Goal: Transaction & Acquisition: Purchase product/service

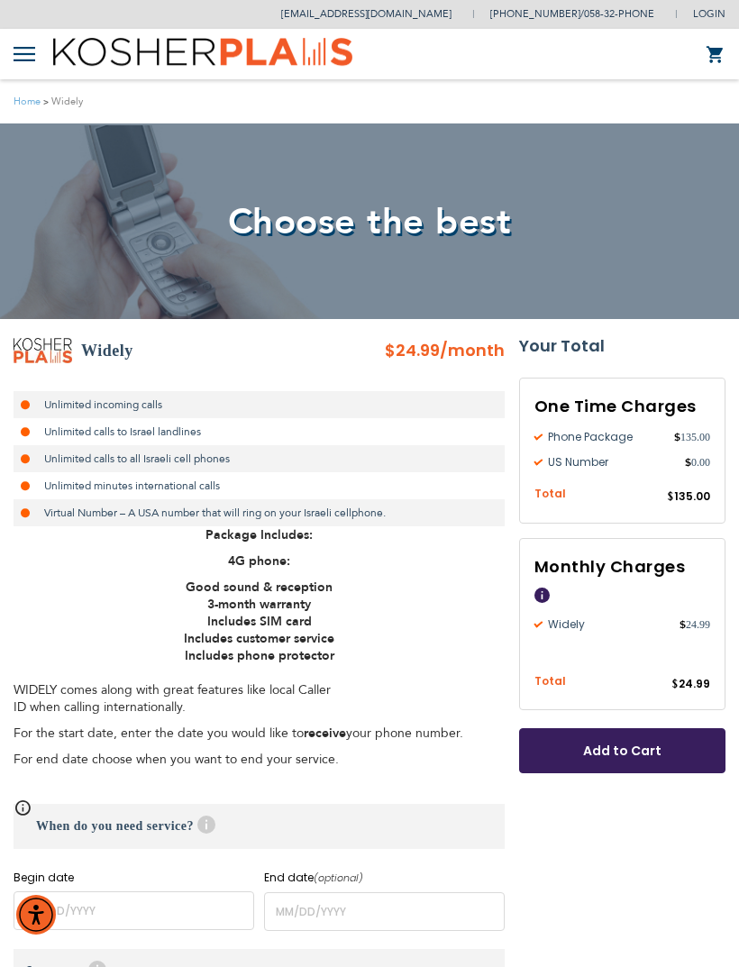
click at [686, 766] on button "Add to Cart" at bounding box center [622, 750] width 206 height 45
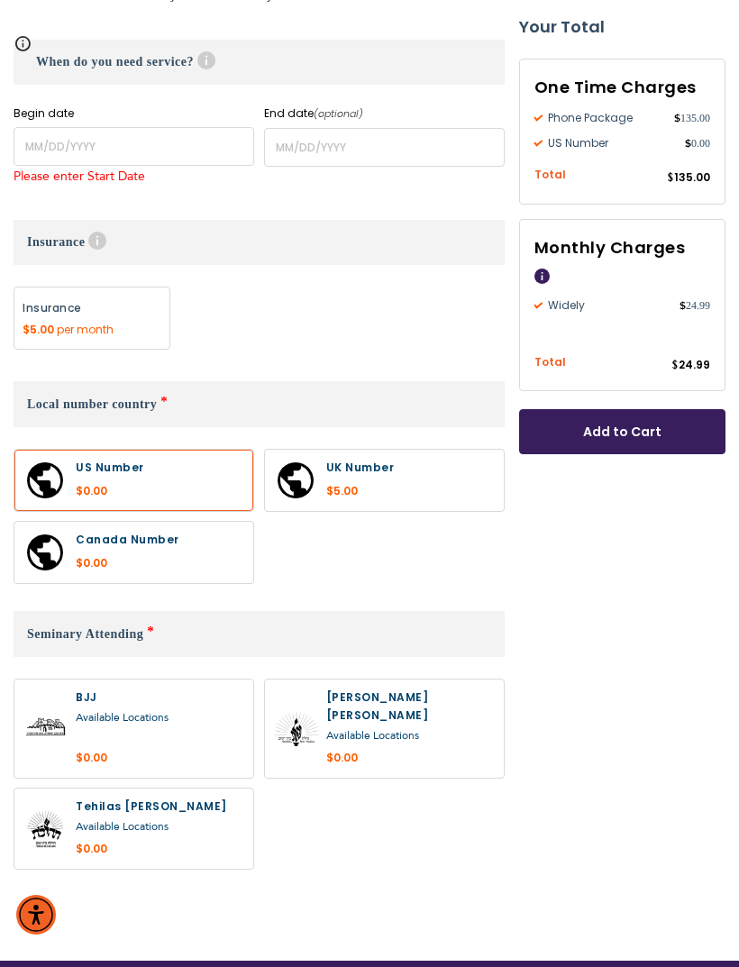
scroll to position [795, 0]
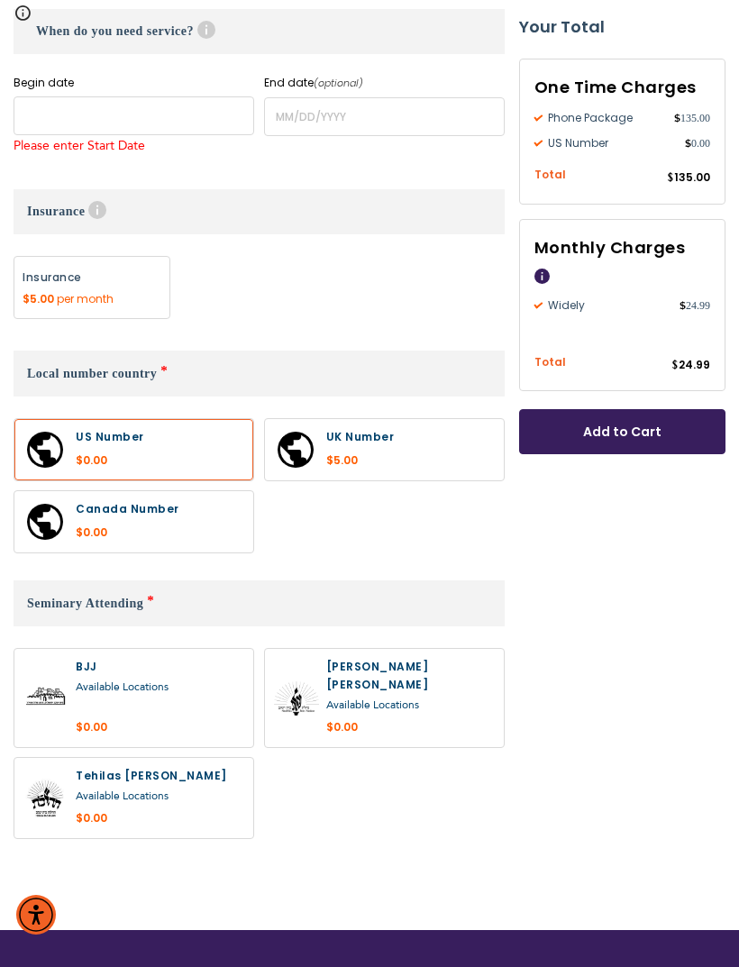
click at [196, 121] on input "name" at bounding box center [134, 115] width 241 height 39
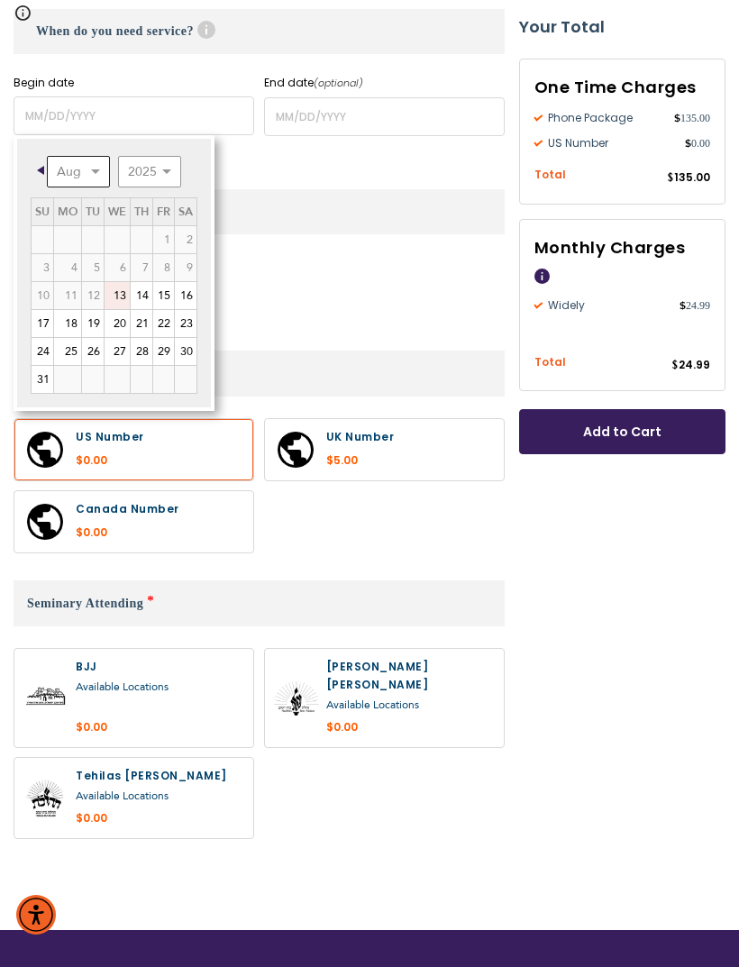
click at [102, 174] on select "Aug Sep Oct Nov Dec" at bounding box center [78, 172] width 63 height 32
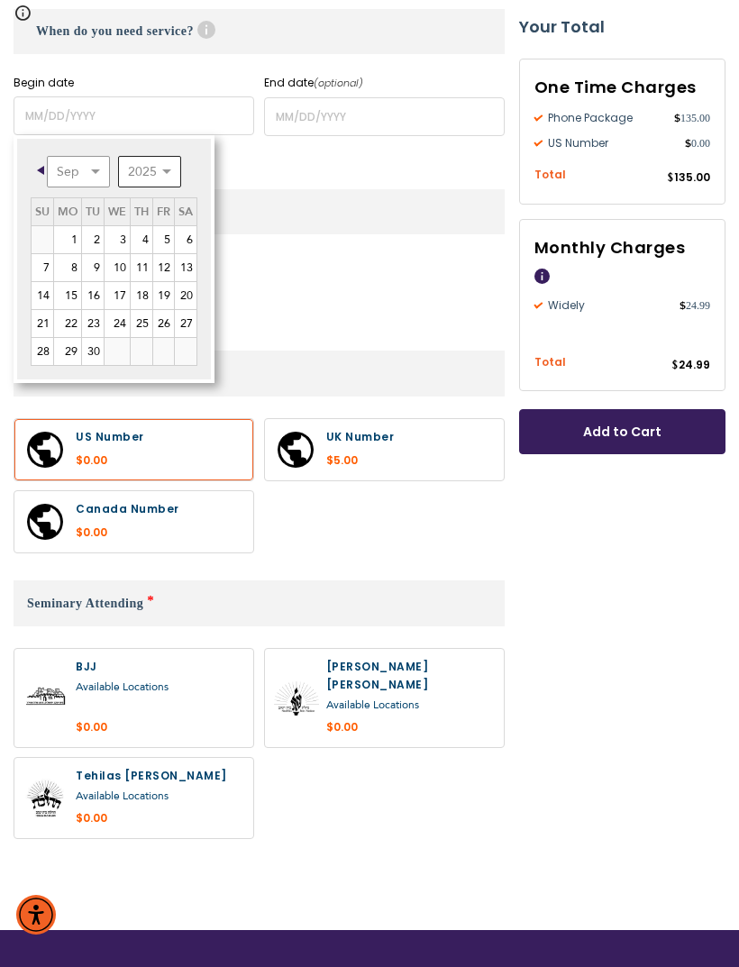
click at [173, 165] on select "2025 2026 2027 2028 2029 2030 2031 2032 2033 2034 2035" at bounding box center [149, 172] width 63 height 32
click at [94, 231] on link "2" at bounding box center [93, 239] width 22 height 27
type input "[DATE]"
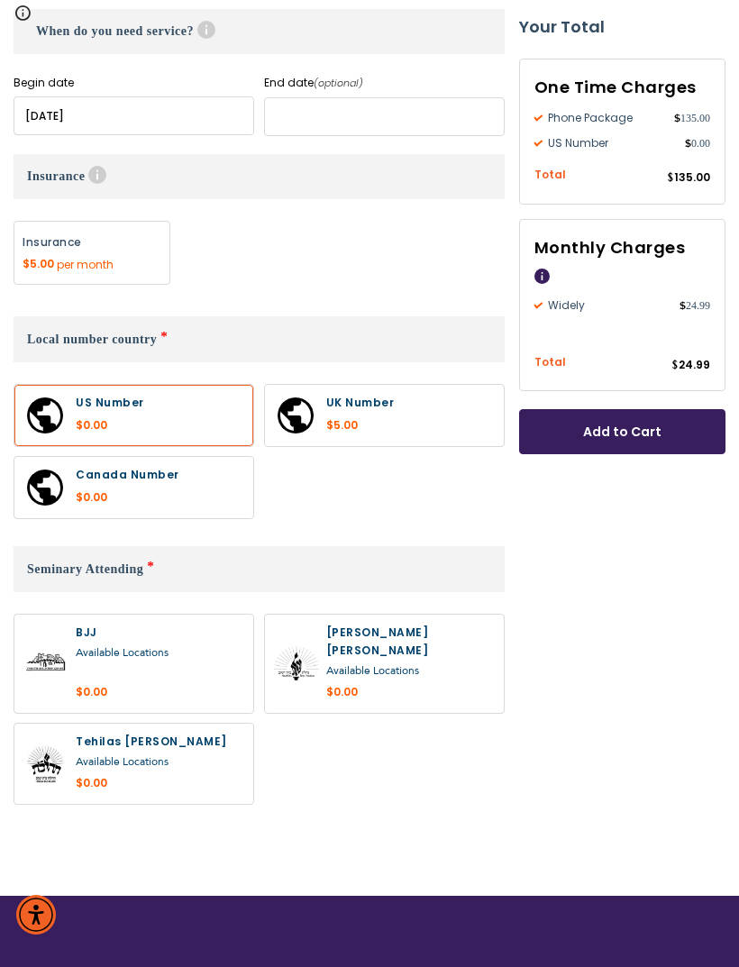
click at [411, 125] on input "name" at bounding box center [384, 116] width 241 height 39
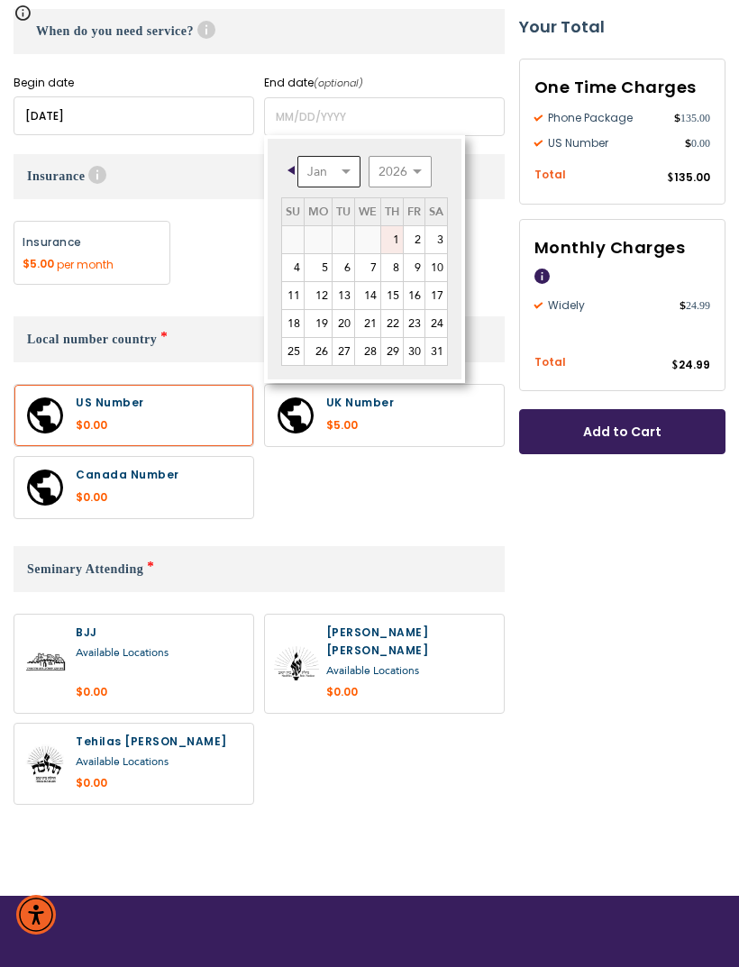
click at [347, 175] on select "Jan Feb Mar Apr May Jun [DATE] Aug Sep Oct Nov Dec" at bounding box center [328, 172] width 63 height 32
click at [179, 751] on div "Available Locations" at bounding box center [160, 762] width 168 height 23
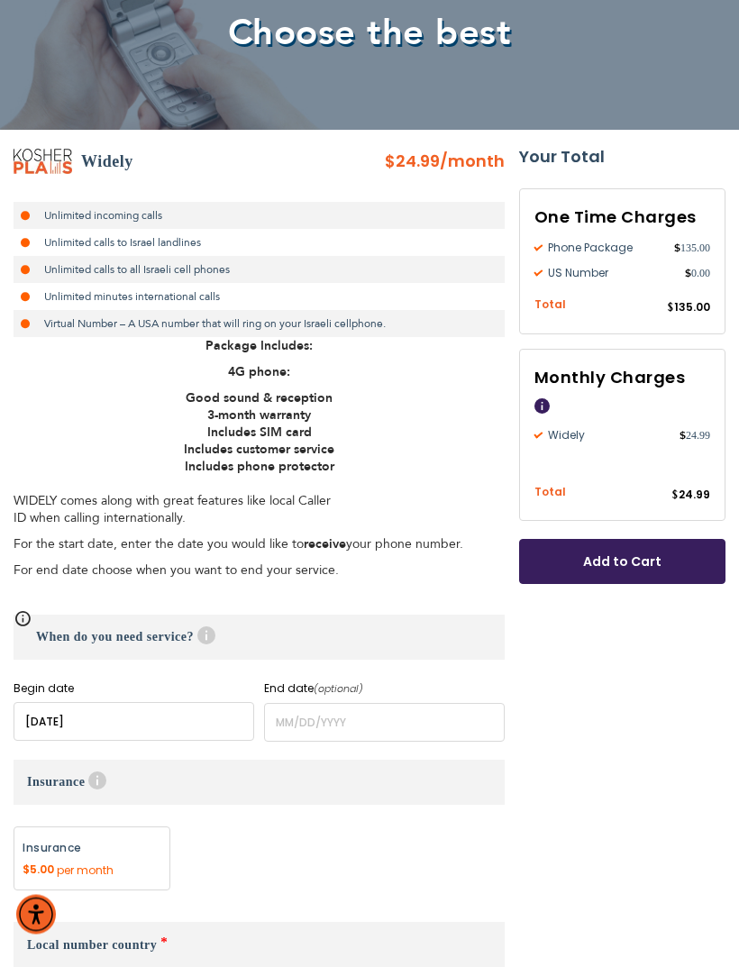
scroll to position [191, 0]
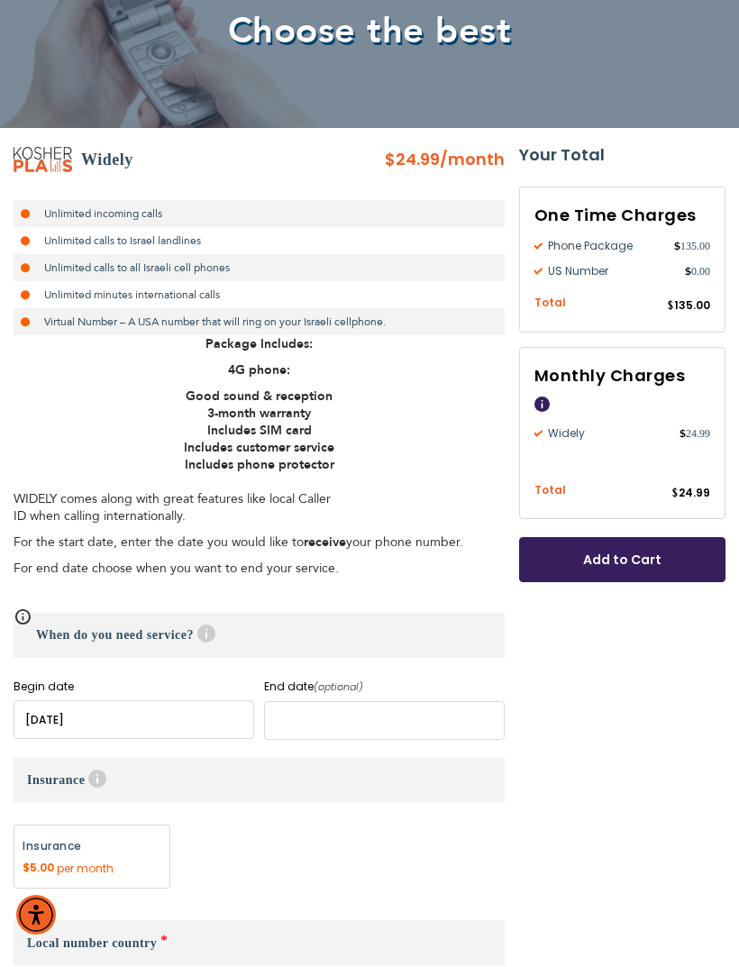
click at [295, 723] on input "name" at bounding box center [384, 720] width 241 height 39
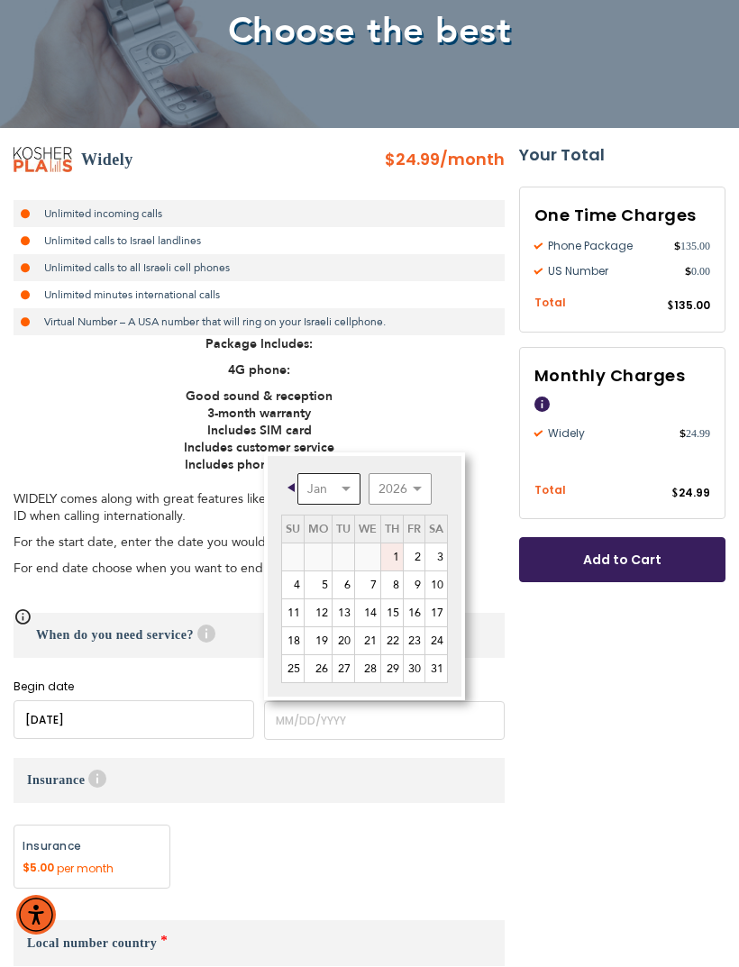
click at [341, 491] on select "Jan Feb Mar Apr May Jun [DATE] Aug Sep Oct Nov Dec" at bounding box center [328, 489] width 63 height 32
click at [417, 560] on link "5" at bounding box center [414, 556] width 21 height 27
type input "[DATE]"
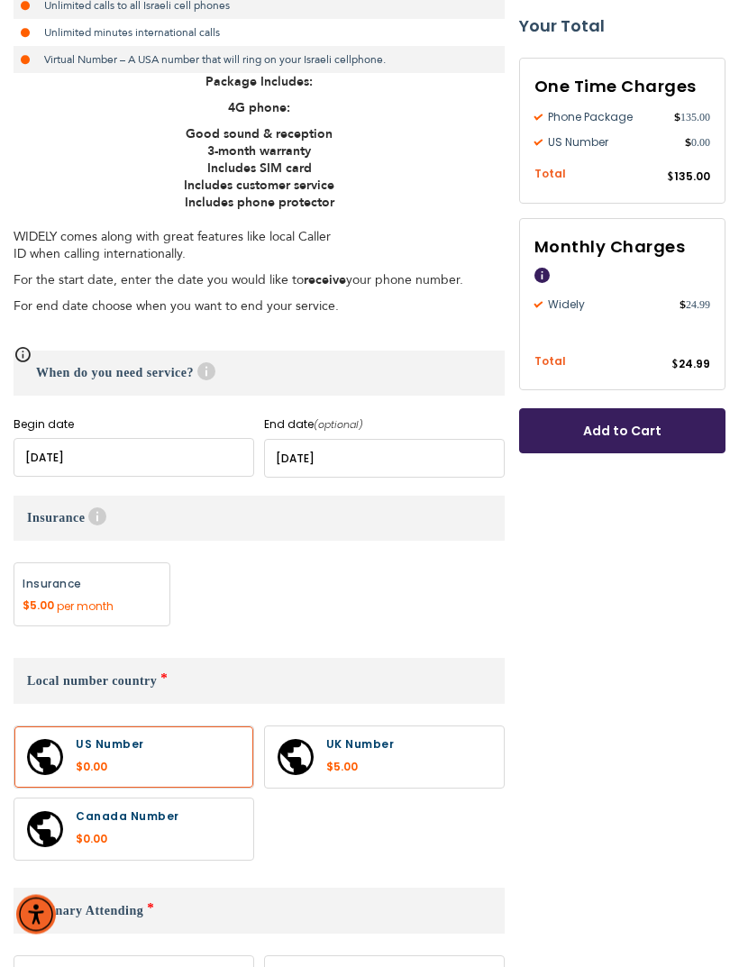
click at [139, 585] on label "Add" at bounding box center [92, 595] width 157 height 64
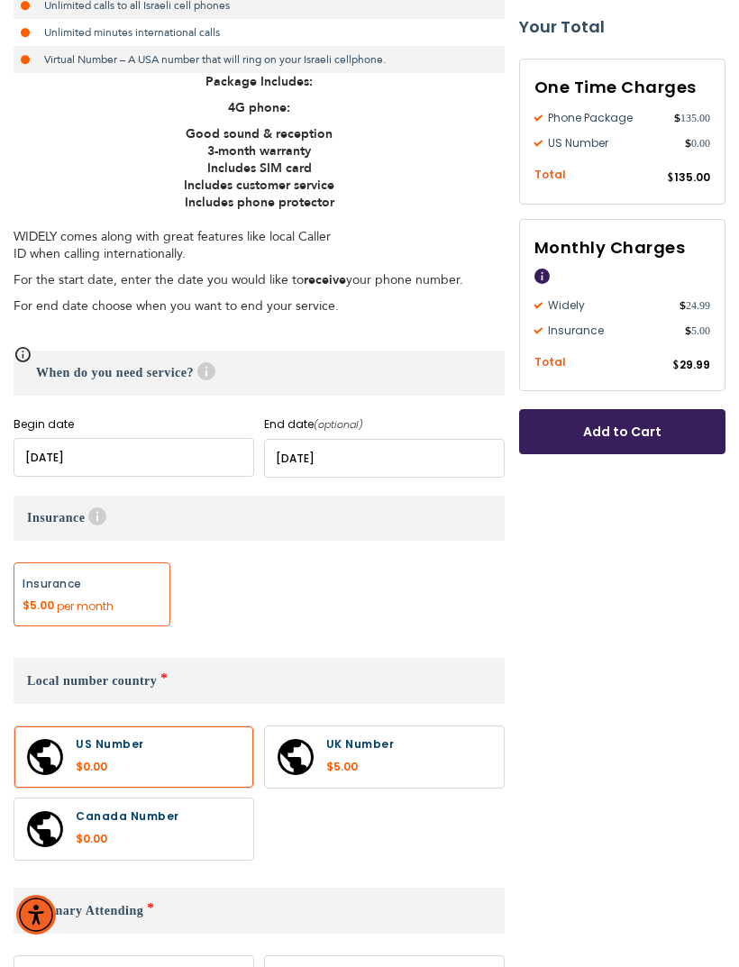
click at [146, 610] on label "Add" at bounding box center [92, 594] width 157 height 64
click at [127, 607] on label "Add" at bounding box center [92, 594] width 157 height 64
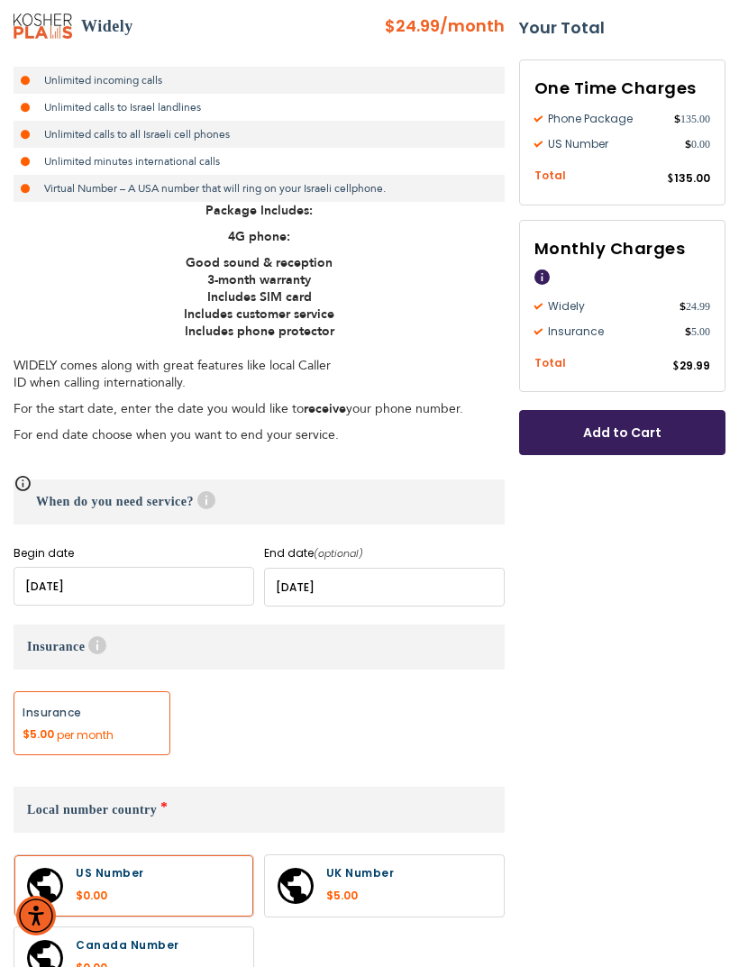
scroll to position [324, 0]
click at [100, 890] on label at bounding box center [133, 885] width 239 height 61
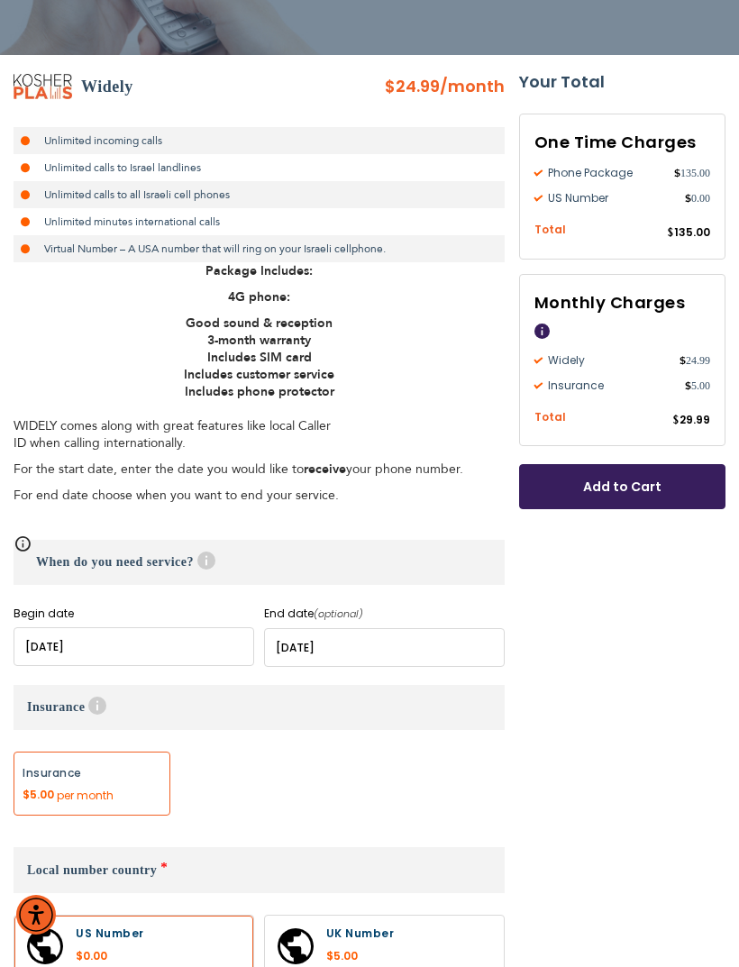
scroll to position [232, 0]
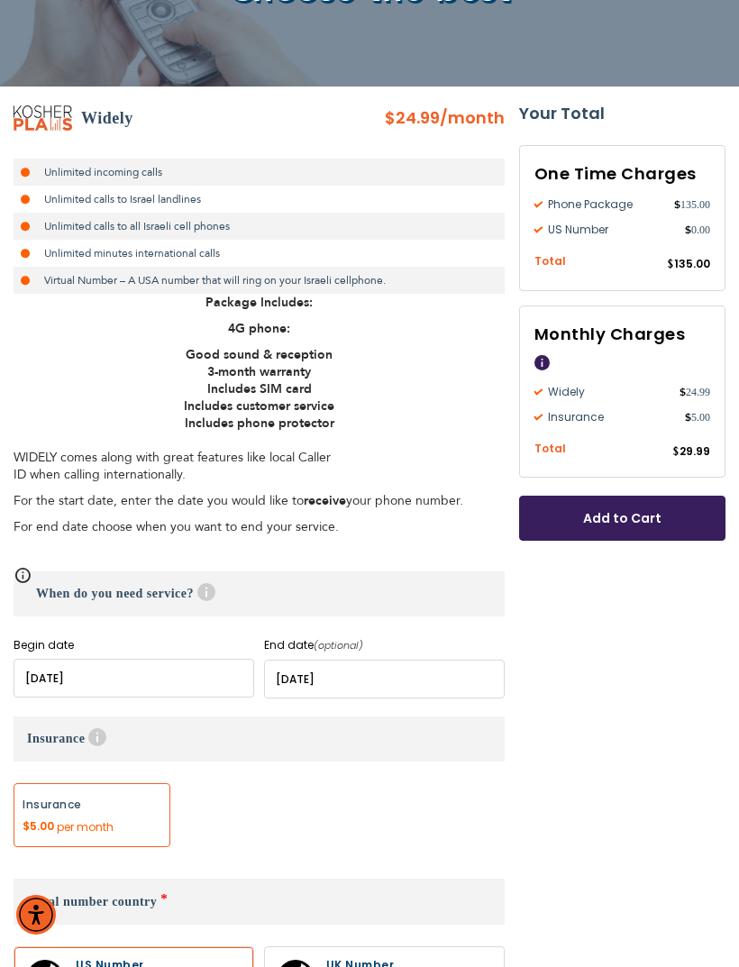
click at [93, 740] on span "Help" at bounding box center [97, 737] width 18 height 18
click at [279, 814] on div "None Insurance" at bounding box center [259, 821] width 491 height 77
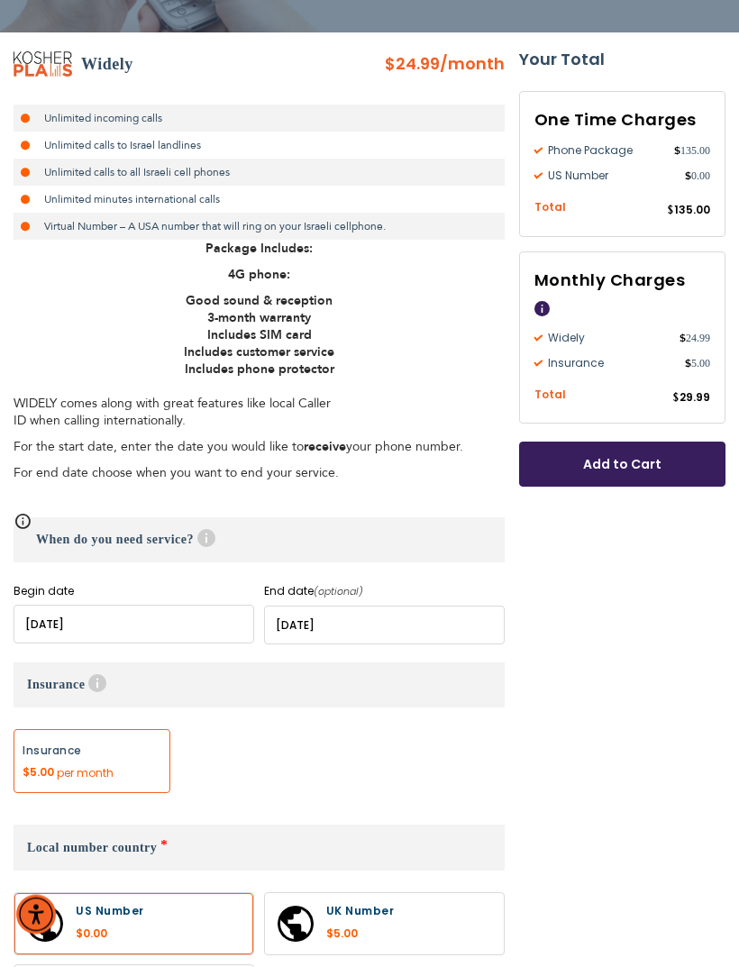
scroll to position [287, 0]
click at [94, 684] on span "Help" at bounding box center [97, 683] width 18 height 18
click at [250, 750] on div "None Insurance" at bounding box center [259, 767] width 491 height 77
click at [132, 774] on label "Add" at bounding box center [92, 761] width 157 height 64
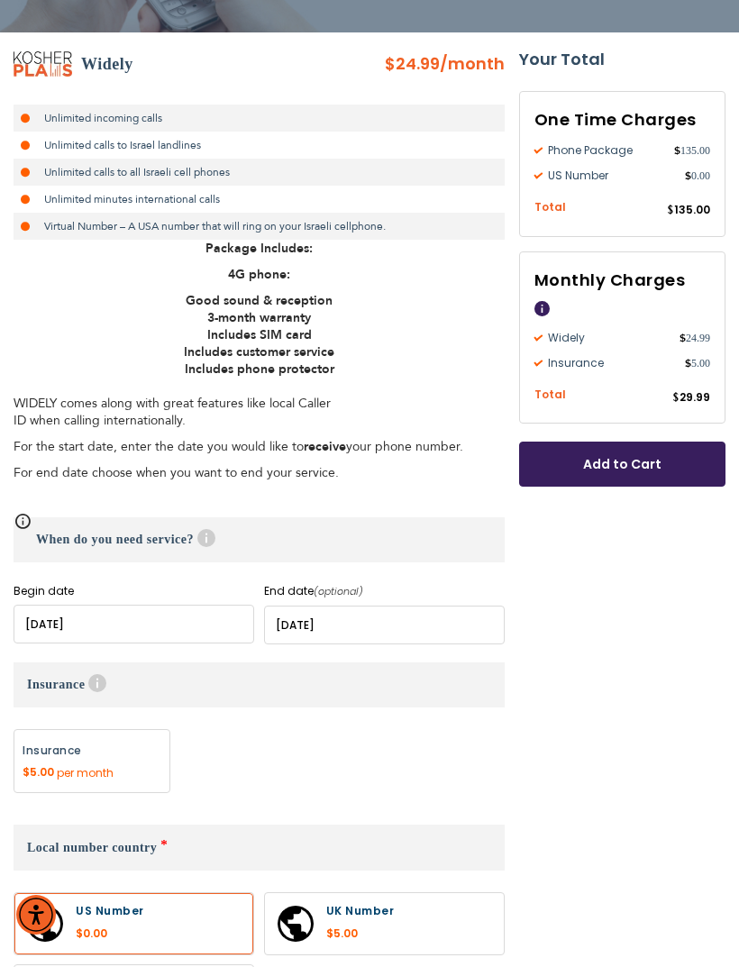
click at [132, 777] on label "Add" at bounding box center [92, 761] width 157 height 64
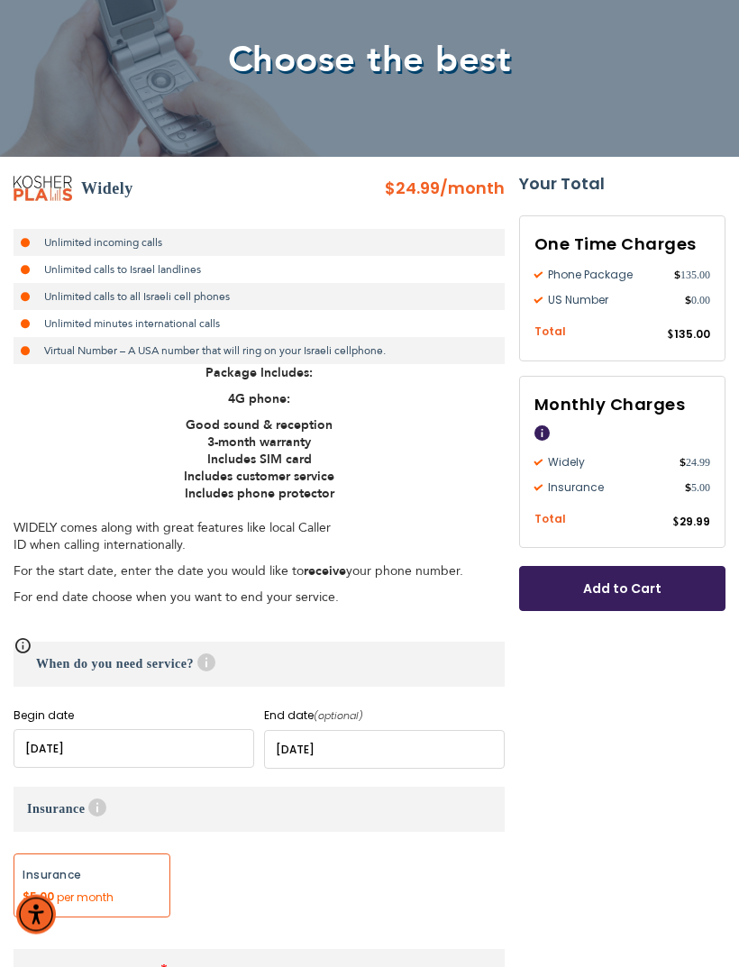
scroll to position [177, 0]
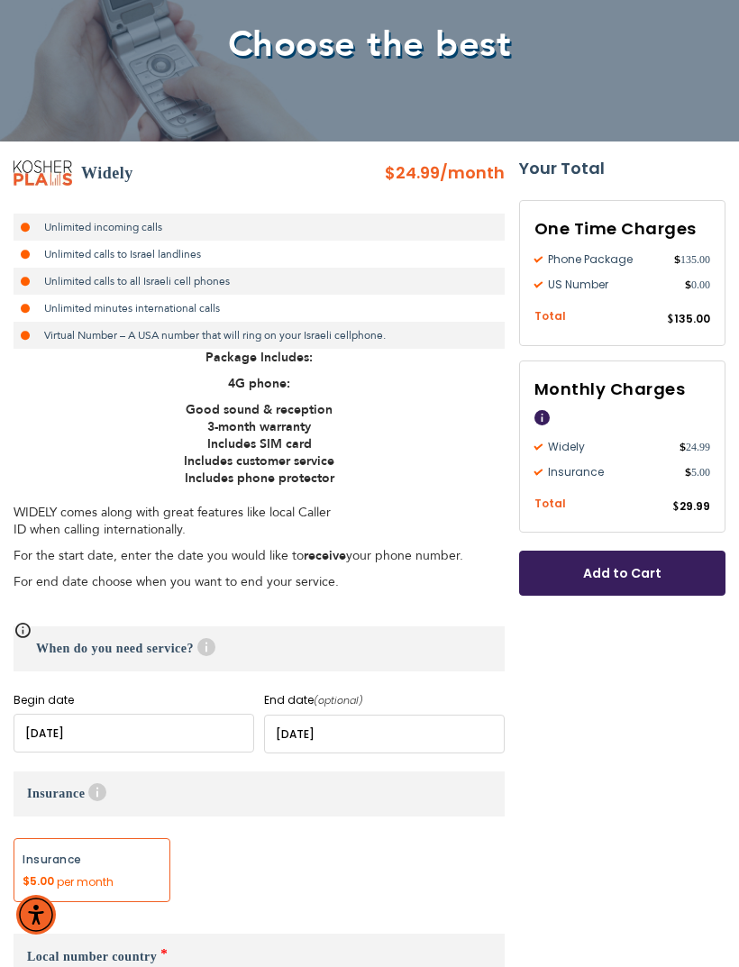
click at [106, 801] on h3 "Insurance Help Covers damages including water damages (not lost or stolen) for …" at bounding box center [259, 793] width 491 height 45
click at [135, 888] on label "Add" at bounding box center [92, 870] width 157 height 64
click at [137, 852] on label "Add" at bounding box center [92, 870] width 157 height 64
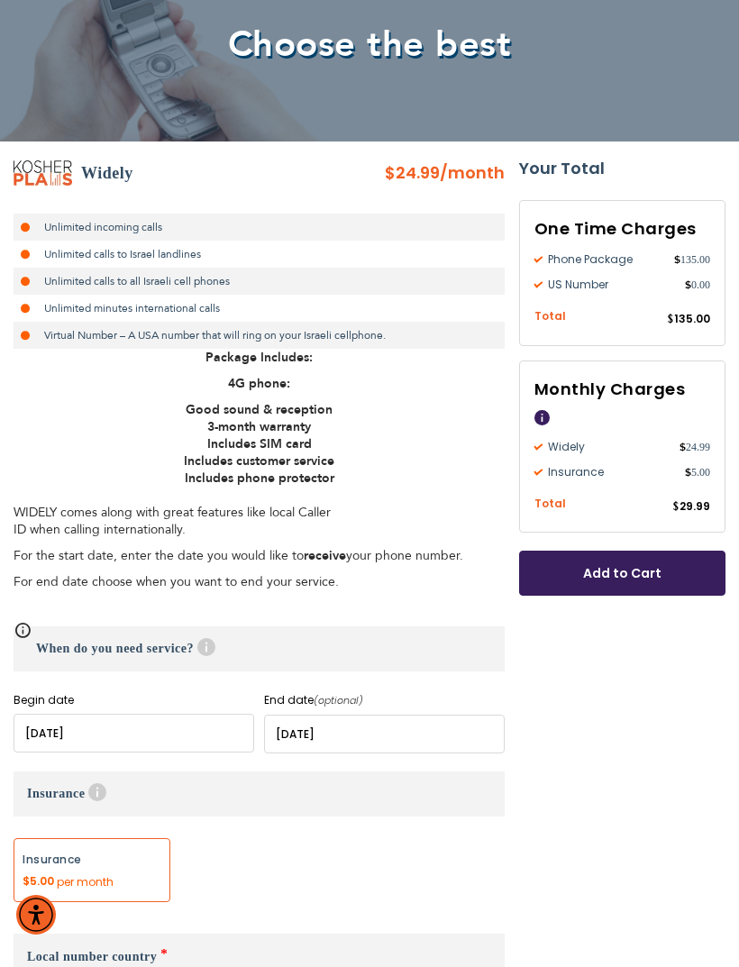
click at [161, 855] on label "Add" at bounding box center [92, 870] width 157 height 64
click at [117, 858] on label "Add" at bounding box center [92, 870] width 157 height 64
radio input "true"
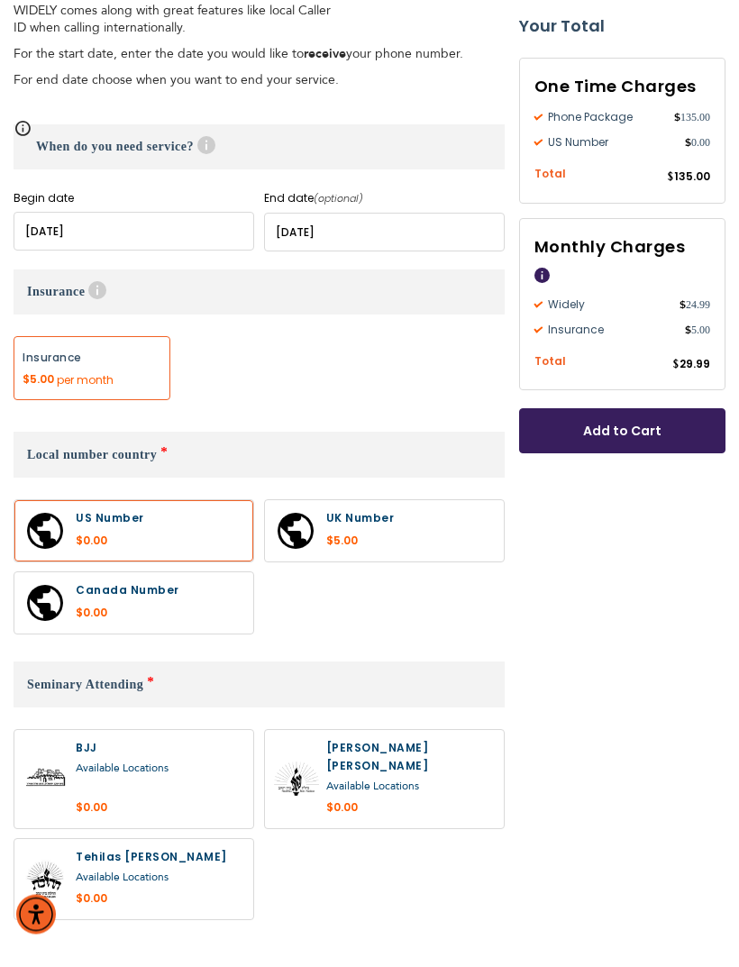
click at [115, 840] on label at bounding box center [133, 880] width 239 height 80
radio input "true"
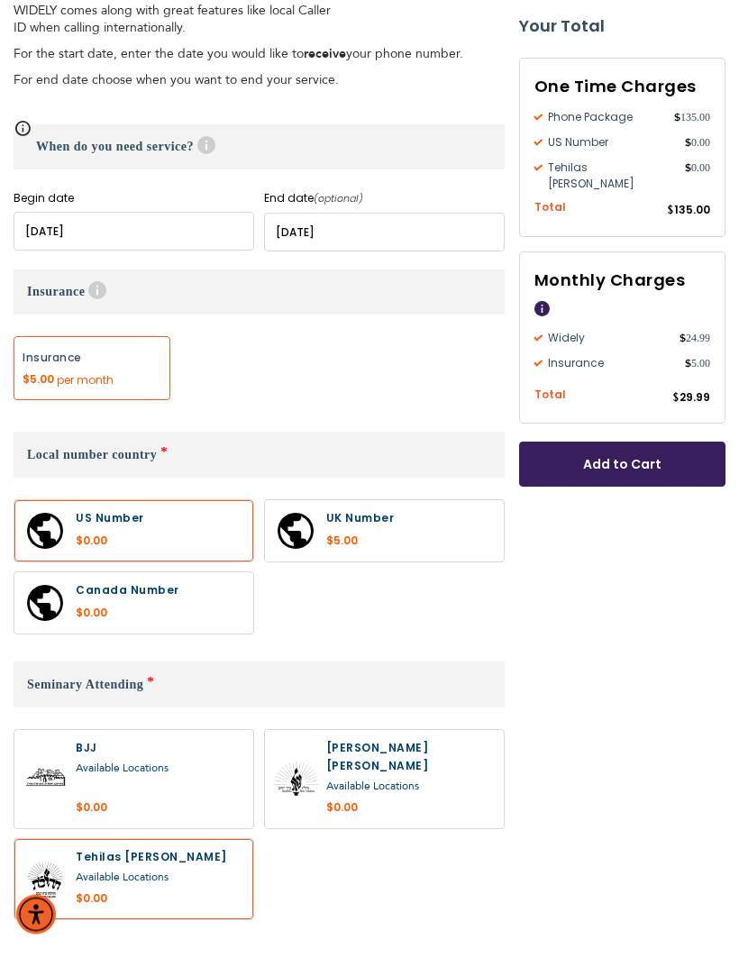
scroll to position [679, 0]
click at [129, 370] on label "Add" at bounding box center [92, 368] width 157 height 64
radio input "false"
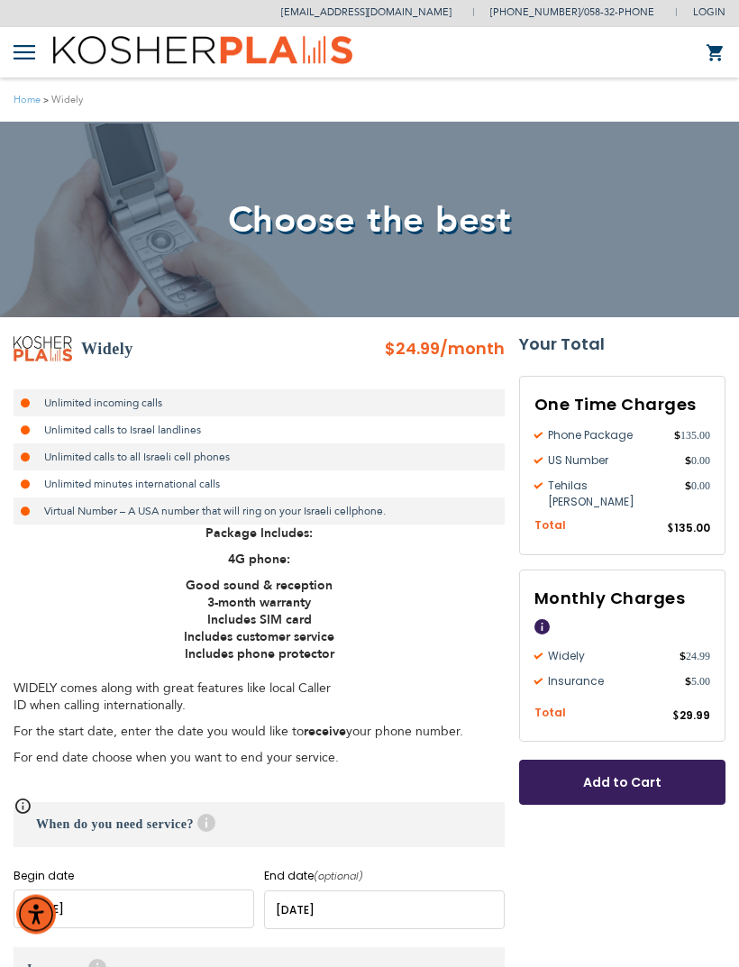
scroll to position [0, 0]
